Goal: Obtain resource: Download file/media

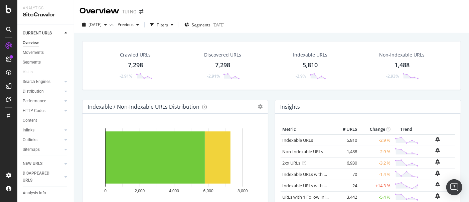
click at [37, 40] on div "Overview" at bounding box center [31, 42] width 16 height 7
click at [101, 23] on span "2025 Aug. 25th" at bounding box center [95, 25] width 13 height 6
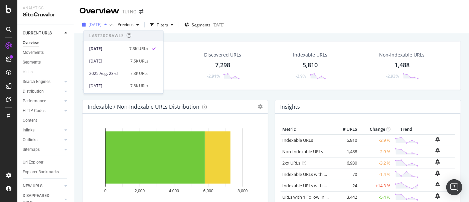
click at [101, 23] on span "2025 Aug. 25th" at bounding box center [95, 25] width 13 height 6
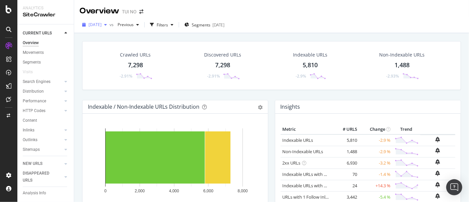
click at [99, 25] on span "2025 Aug. 25th" at bounding box center [95, 25] width 13 height 6
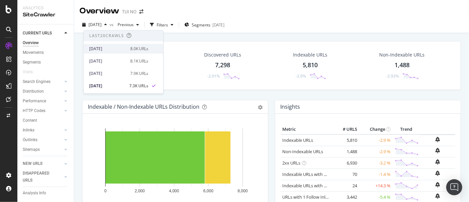
click at [102, 50] on div "[DATE]" at bounding box center [107, 49] width 37 height 6
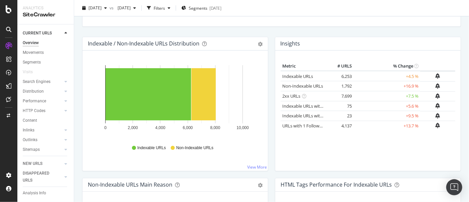
scroll to position [54, 0]
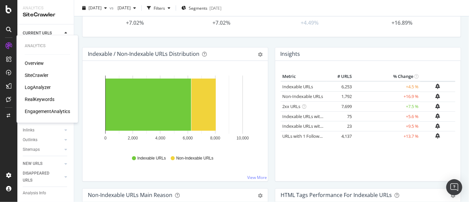
click at [35, 87] on div "LogAnalyzer" at bounding box center [38, 87] width 26 height 7
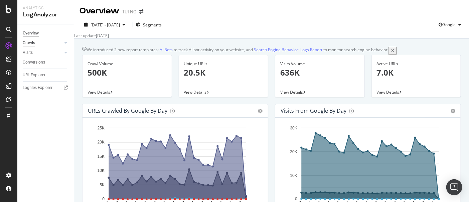
click at [28, 44] on div "Crawls" at bounding box center [29, 42] width 12 height 7
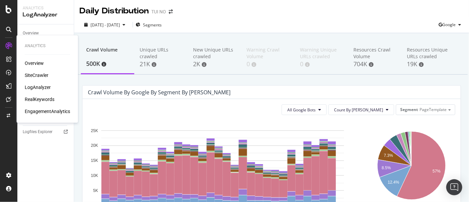
click at [34, 62] on div "Overview" at bounding box center [34, 63] width 19 height 7
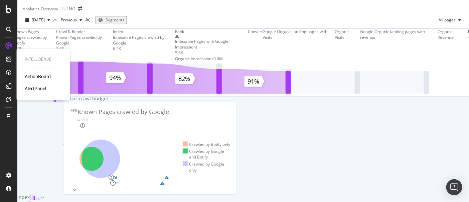
click at [30, 79] on div "ActionBoard" at bounding box center [38, 76] width 26 height 7
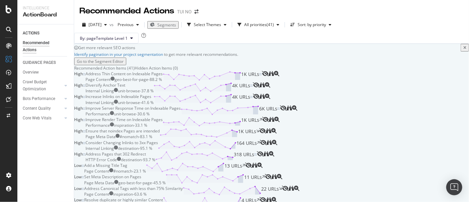
scroll to position [12, 0]
click at [163, 76] on div "Address Thin Content on Indexable Pages" at bounding box center [123, 74] width 77 height 6
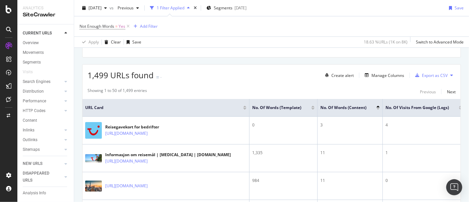
scroll to position [98, 0]
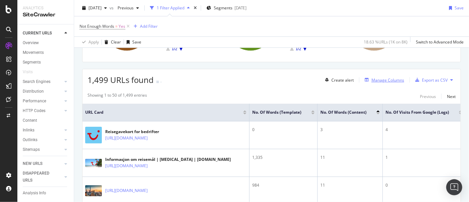
click at [378, 78] on div "Manage Columns" at bounding box center [387, 80] width 33 height 6
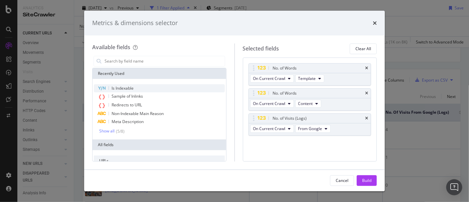
click at [130, 84] on div "Is Indexable" at bounding box center [159, 88] width 131 height 8
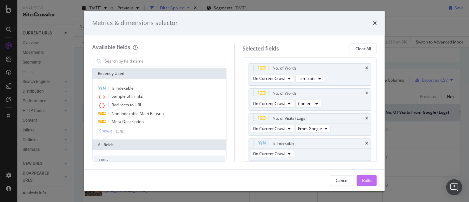
click at [364, 177] on div "Build" at bounding box center [366, 180] width 9 height 6
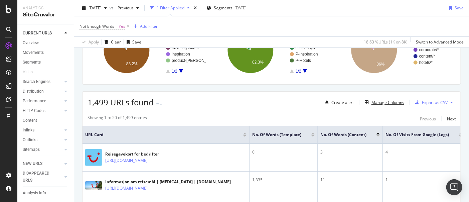
scroll to position [78, 0]
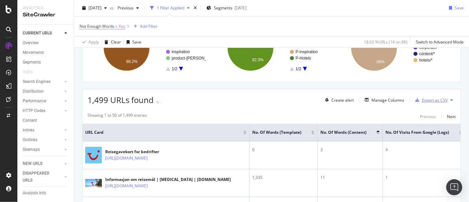
click at [422, 99] on div "Export as CSV" at bounding box center [435, 100] width 26 height 6
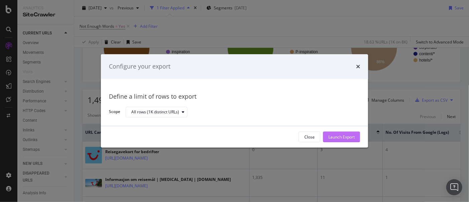
click at [341, 138] on div "Launch Export" at bounding box center [341, 137] width 26 height 6
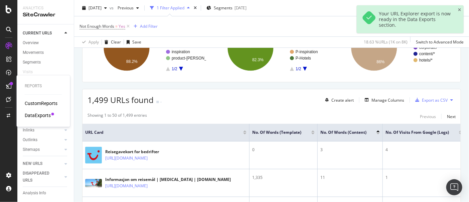
click at [32, 115] on div "DataExports" at bounding box center [38, 115] width 26 height 7
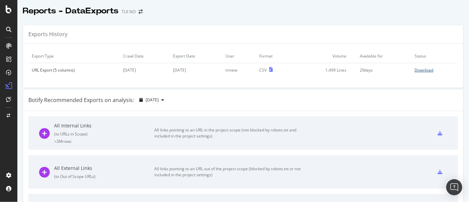
click at [418, 72] on div "Download" at bounding box center [424, 70] width 19 height 6
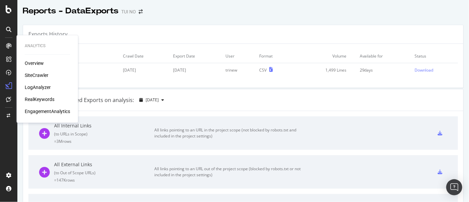
click at [41, 62] on div "Overview" at bounding box center [34, 63] width 19 height 7
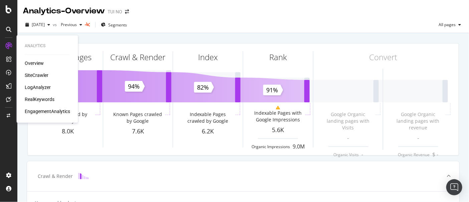
click at [40, 75] on div "SiteCrawler" at bounding box center [37, 75] width 24 height 7
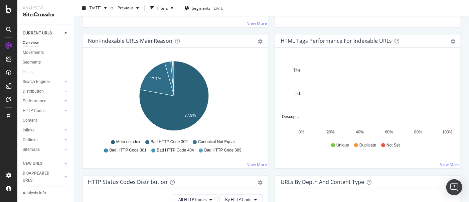
scroll to position [209, 0]
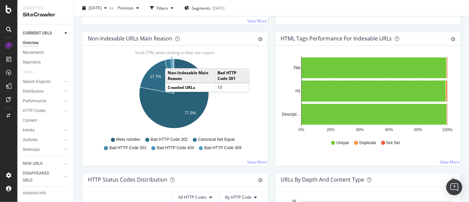
click at [172, 61] on icon "A chart." at bounding box center [172, 76] width 3 height 35
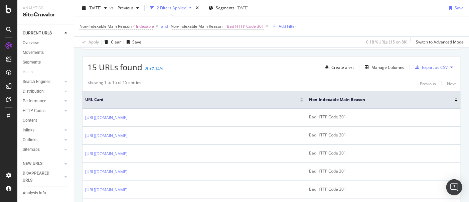
scroll to position [113, 0]
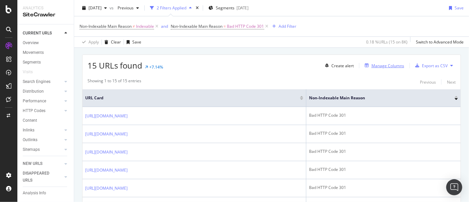
click at [391, 63] on div "Manage Columns" at bounding box center [387, 66] width 33 height 6
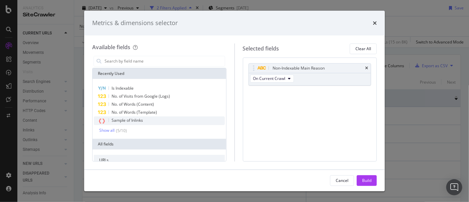
click at [126, 118] on span "Sample of Inlinks" at bounding box center [127, 120] width 31 height 6
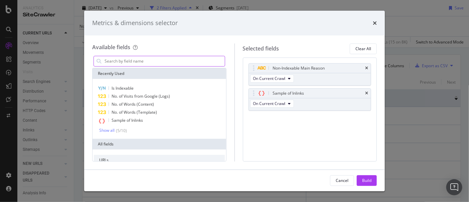
click at [124, 63] on input "modal" at bounding box center [164, 61] width 121 height 10
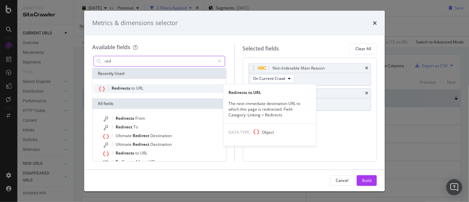
type input "red"
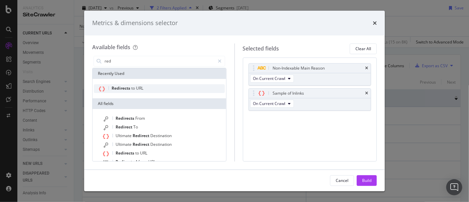
click at [126, 87] on span "Redirects" at bounding box center [122, 88] width 20 height 6
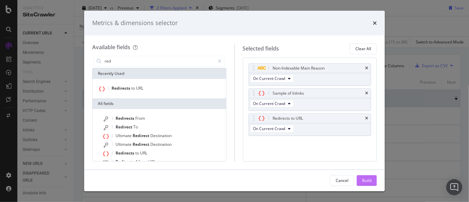
click at [365, 180] on div "Build" at bounding box center [366, 180] width 9 height 6
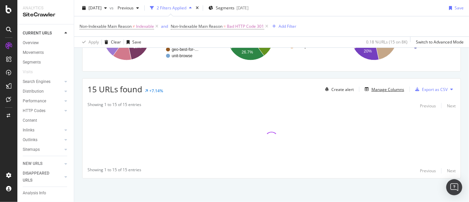
scroll to position [88, 0]
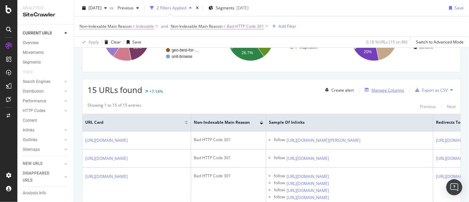
click at [381, 90] on div "Manage Columns" at bounding box center [387, 90] width 33 height 6
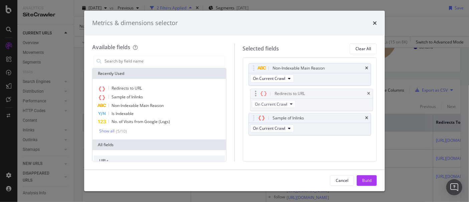
drag, startPoint x: 276, startPoint y: 118, endPoint x: 278, endPoint y: 94, distance: 24.1
click at [278, 94] on body "Analytics SiteCrawler CURRENT URLS Overview Movements Segments Visits Search En…" at bounding box center [234, 101] width 469 height 202
click at [367, 180] on div "Build" at bounding box center [366, 180] width 9 height 6
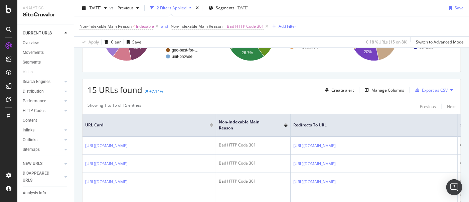
click at [424, 90] on div "Export as CSV" at bounding box center [435, 90] width 26 height 6
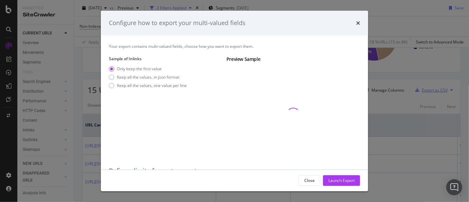
scroll to position [30, 0]
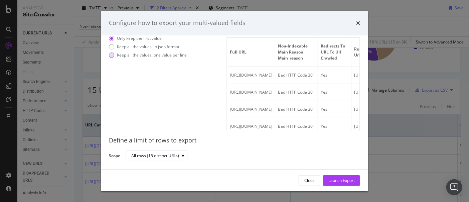
click at [112, 53] on div "modal" at bounding box center [111, 54] width 5 height 5
click at [342, 180] on div "Launch Export" at bounding box center [341, 180] width 26 height 6
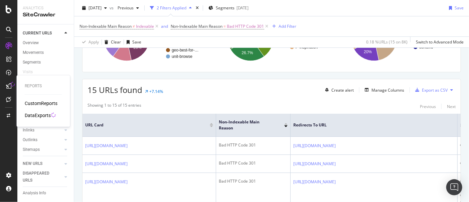
click at [36, 115] on div "DataExports" at bounding box center [38, 115] width 26 height 7
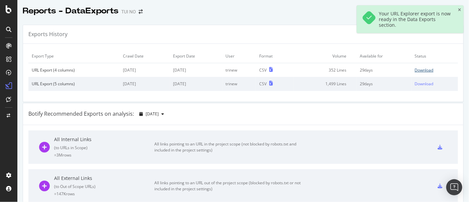
click at [423, 72] on div "Download" at bounding box center [424, 70] width 19 height 6
